Goal: Task Accomplishment & Management: Complete application form

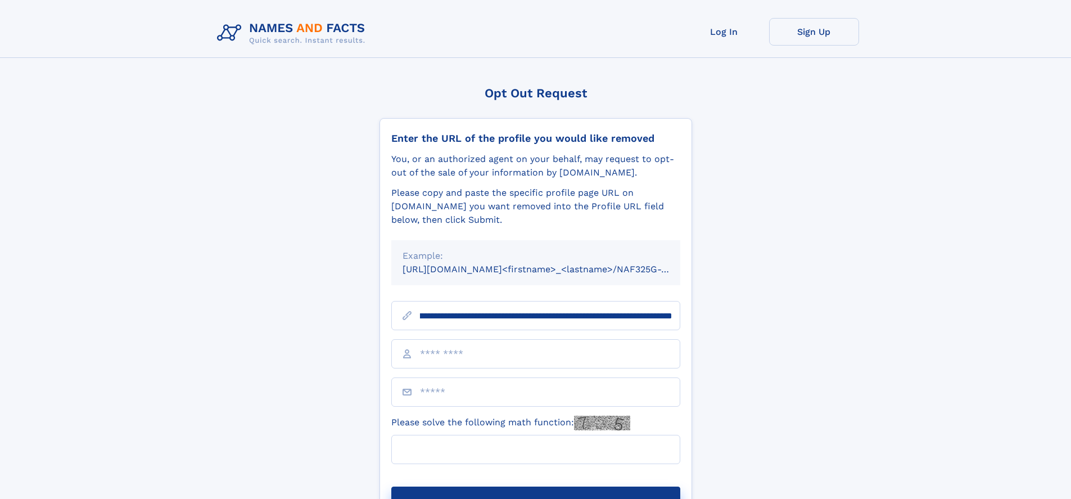
scroll to position [0, 155]
type input "**********"
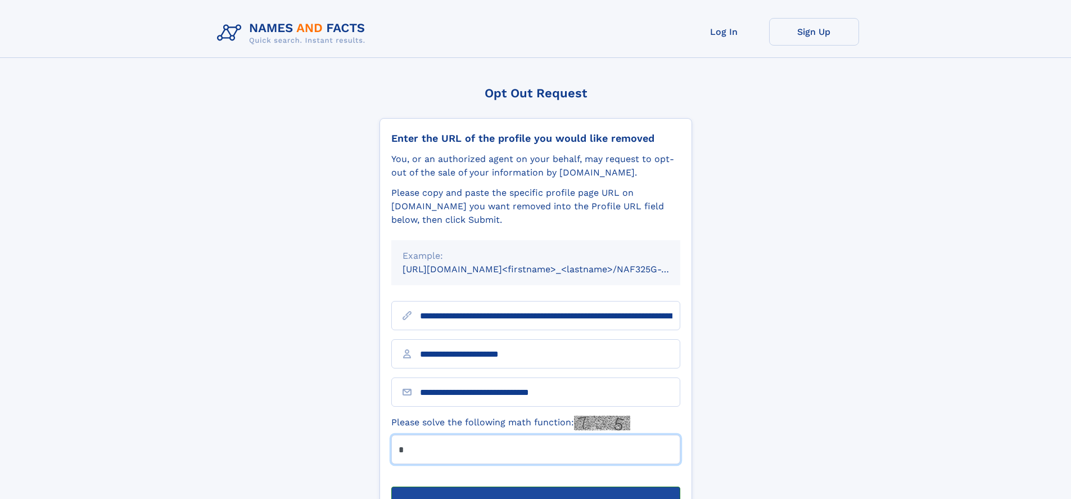
type input "*"
click at [535, 487] on button "Submit Opt Out Request" at bounding box center [535, 505] width 289 height 36
